Goal: Navigation & Orientation: Find specific page/section

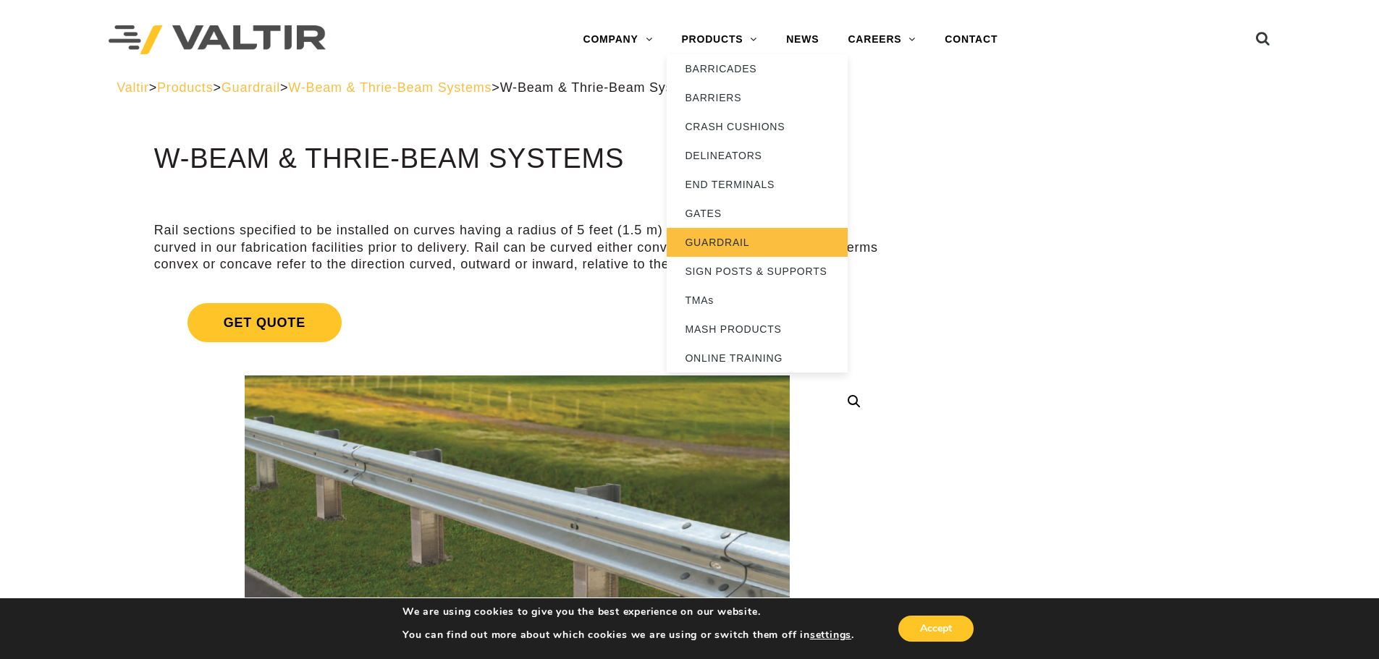
click at [727, 242] on link "GUARDRAIL" at bounding box center [757, 242] width 181 height 29
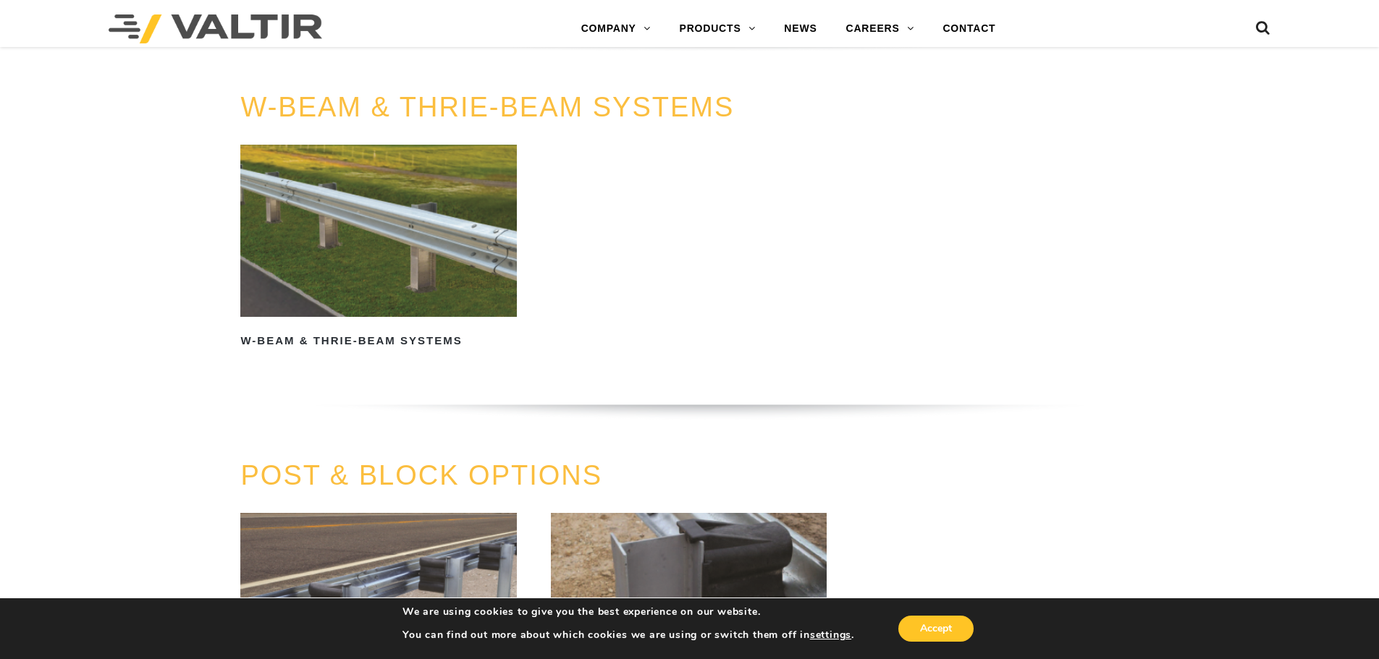
scroll to position [1158, 0]
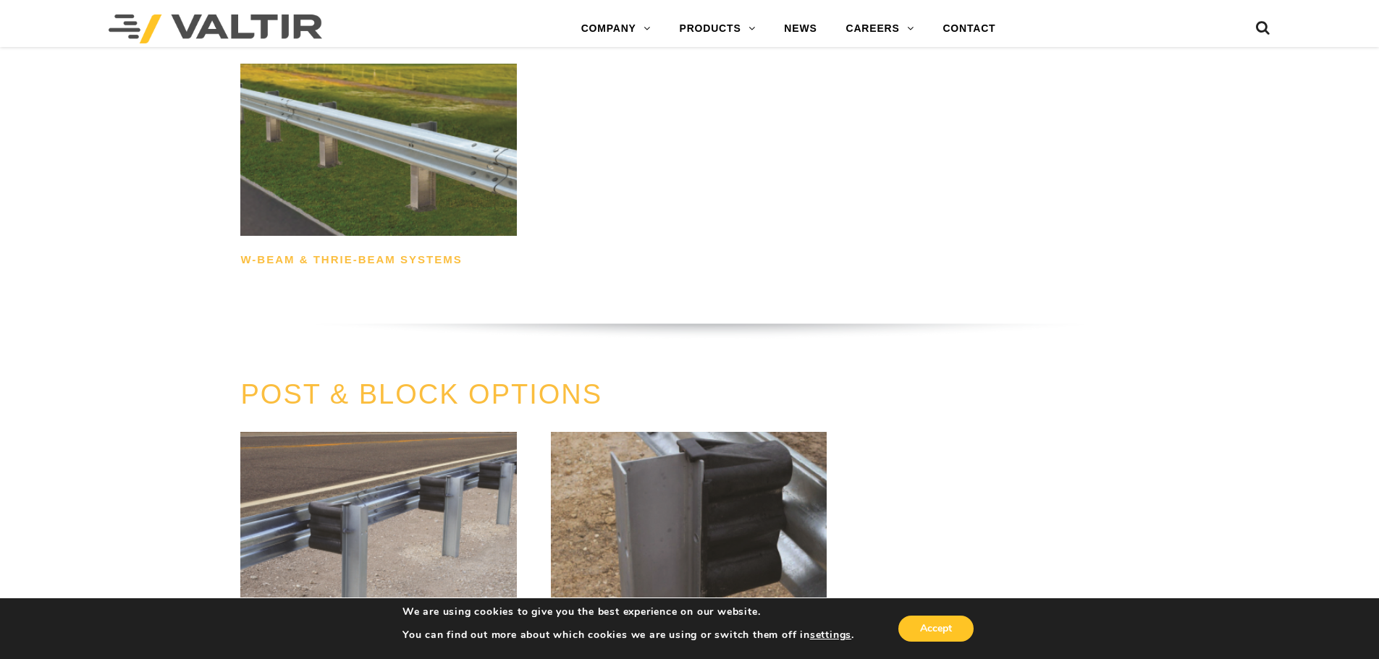
click at [426, 258] on h2 "W-Beam & Thrie-Beam Systems" at bounding box center [378, 260] width 276 height 23
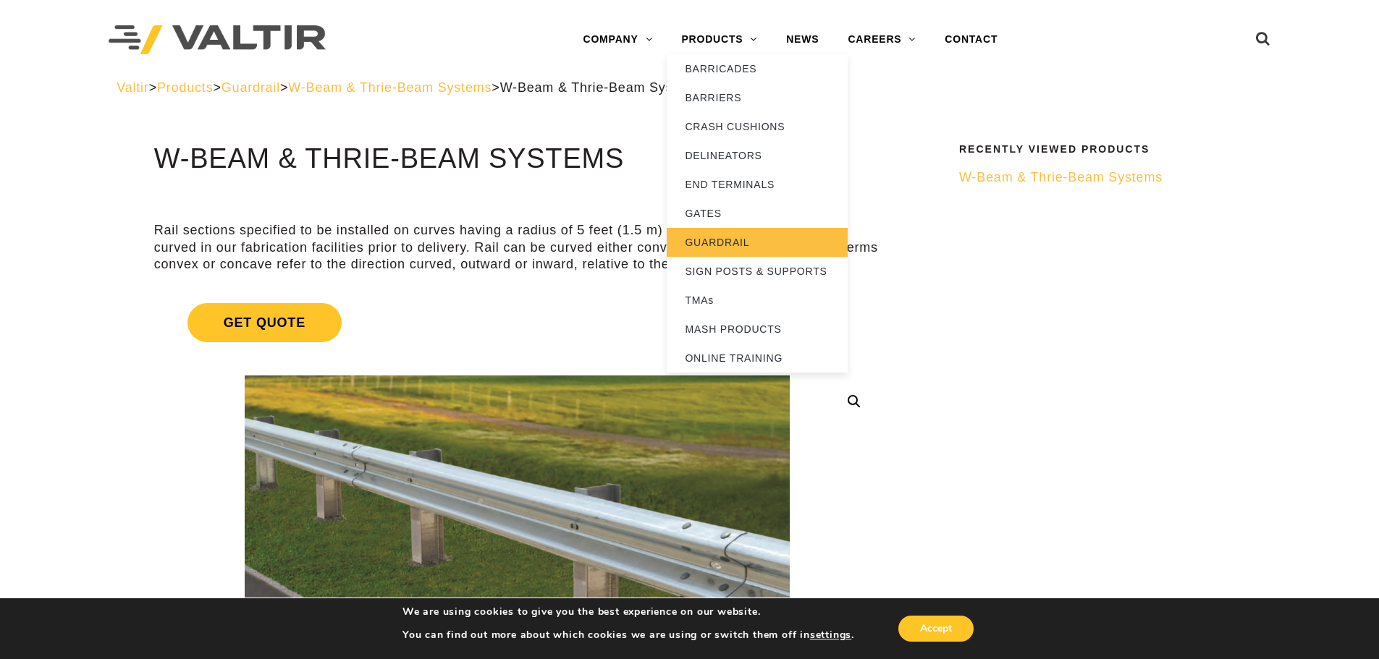
click at [709, 244] on link "GUARDRAIL" at bounding box center [757, 242] width 181 height 29
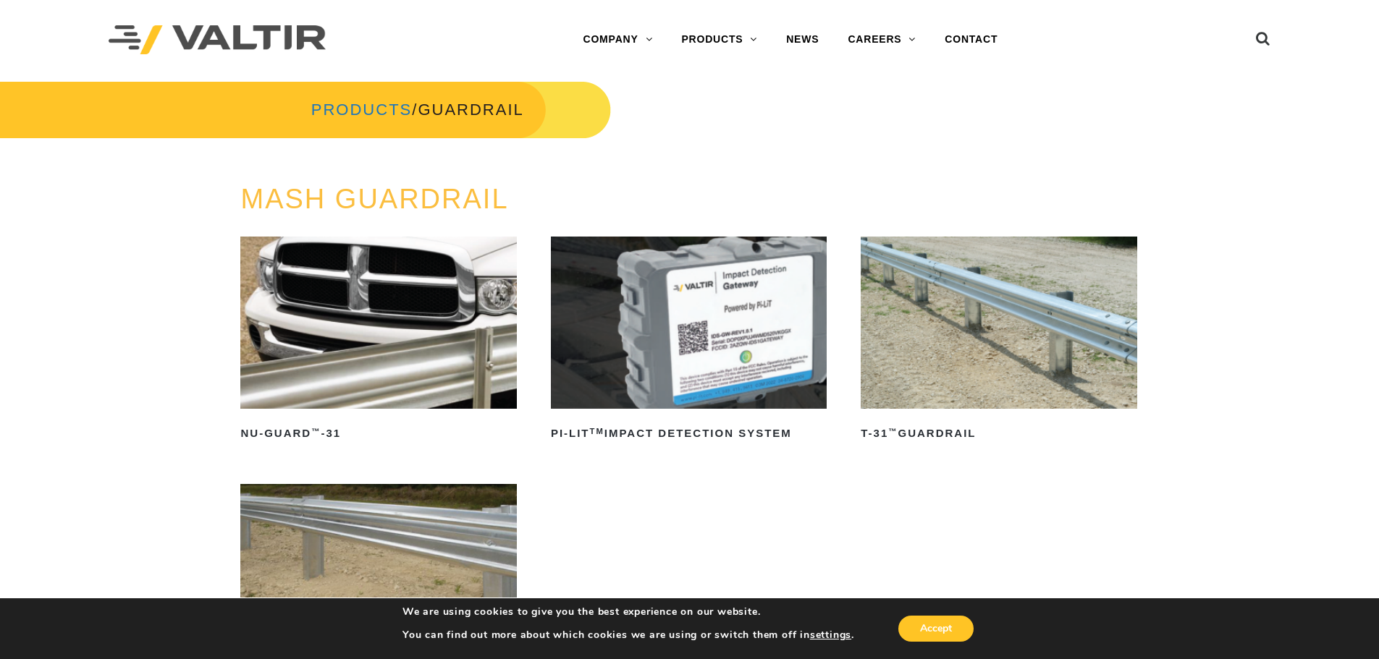
click at [351, 108] on link "PRODUCTS" at bounding box center [361, 110] width 101 height 18
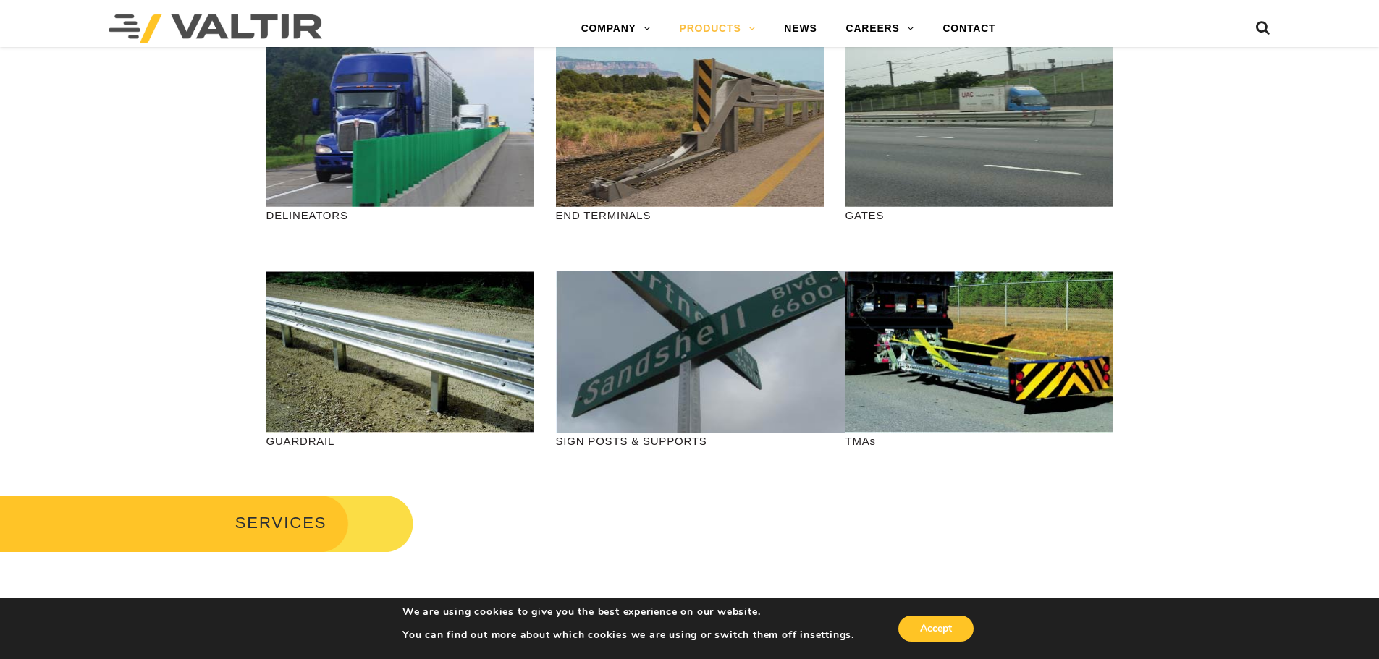
scroll to position [362, 0]
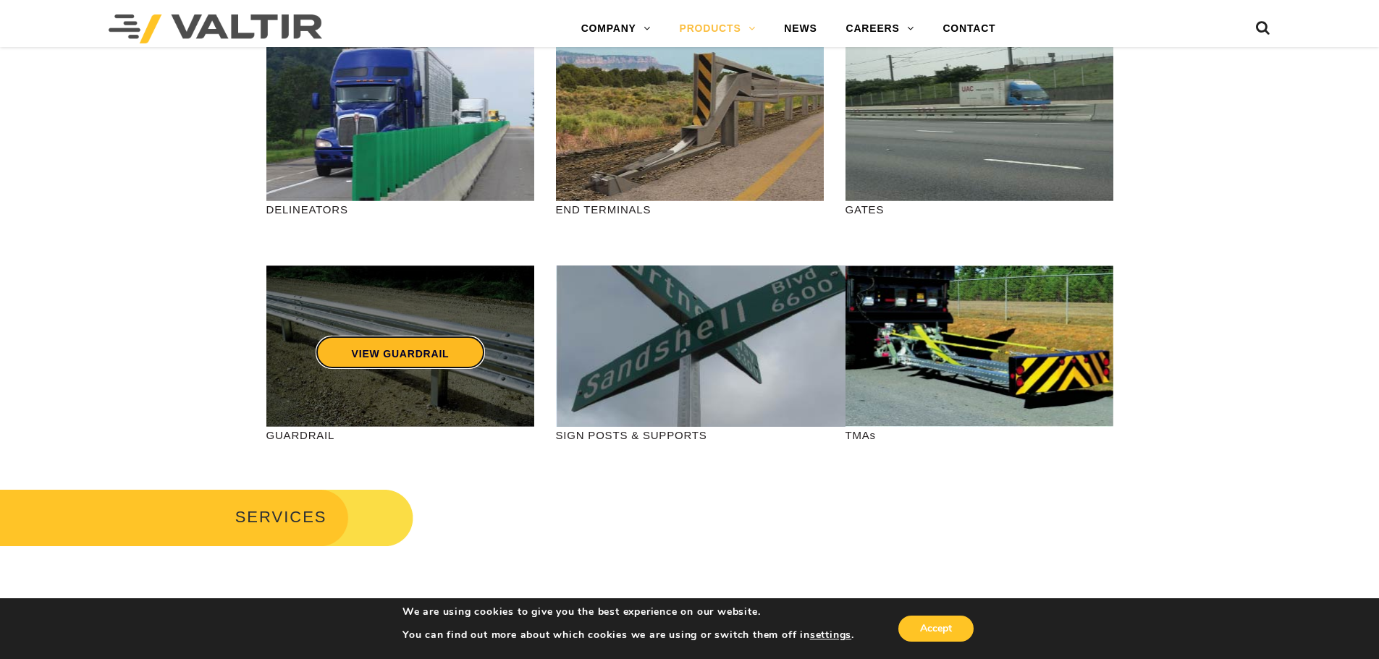
click at [387, 358] on link "VIEW GUARDRAIL" at bounding box center [400, 352] width 170 height 33
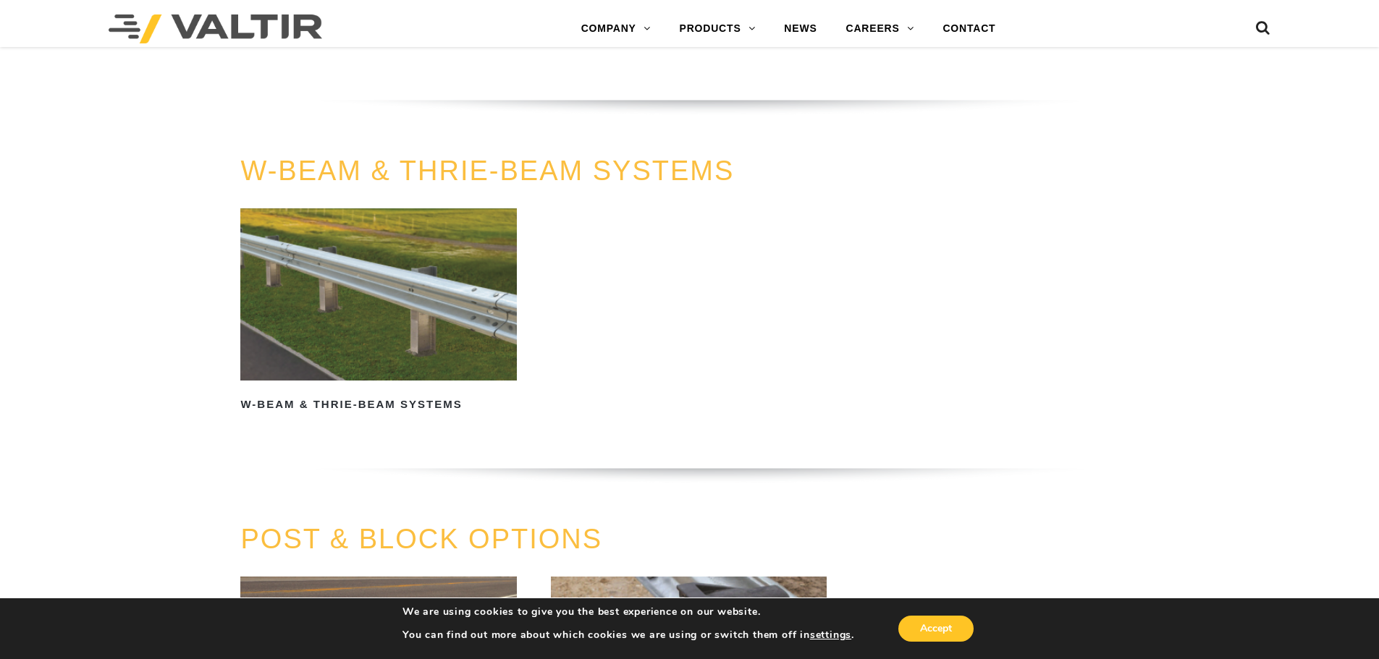
scroll to position [1230, 0]
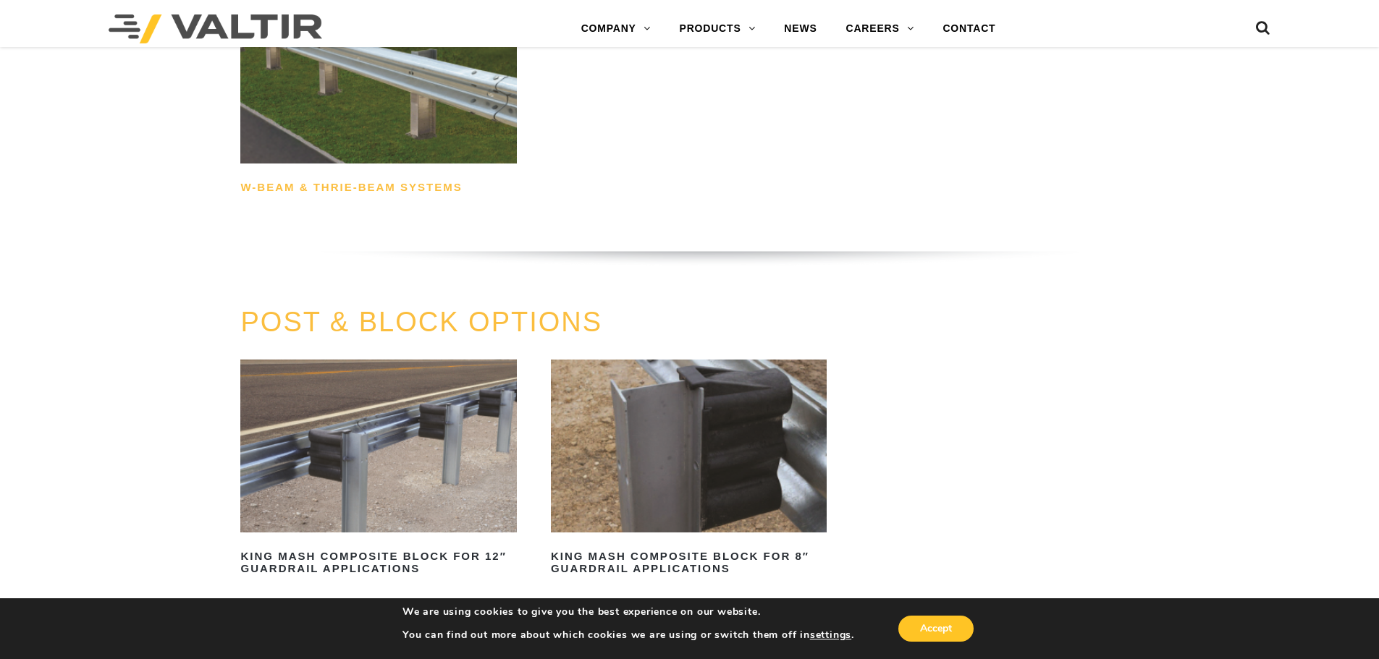
click at [401, 184] on h2 "W-Beam & Thrie-Beam Systems" at bounding box center [378, 188] width 276 height 23
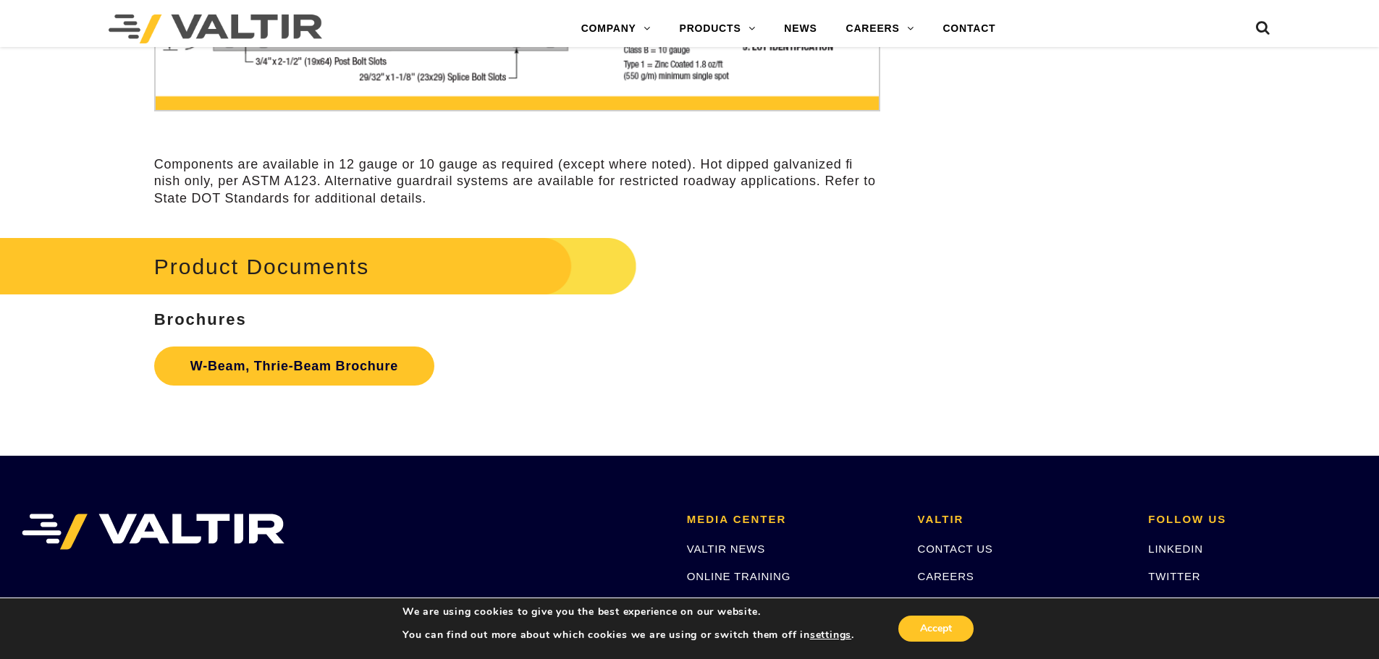
scroll to position [4774, 0]
